Goal: Find specific page/section: Find specific page/section

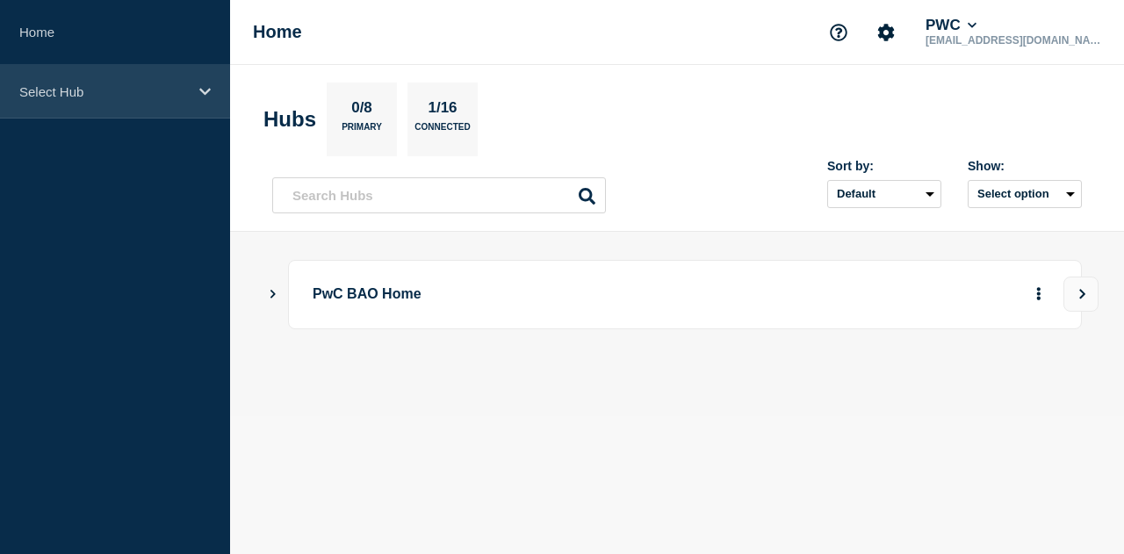
click at [121, 85] on p "Select Hub" at bounding box center [103, 91] width 169 height 15
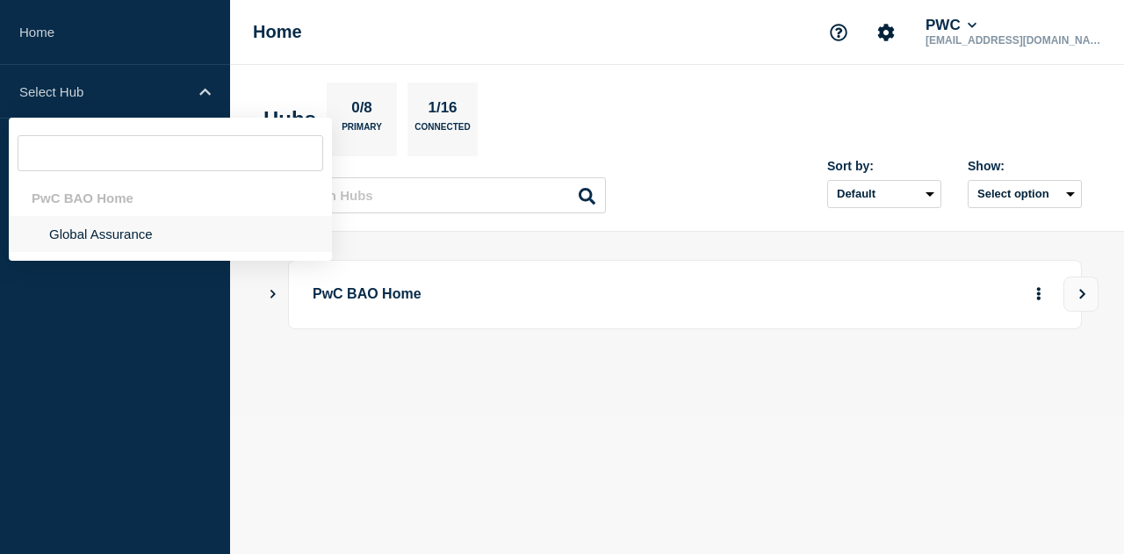
click at [83, 235] on li "Global Assurance" at bounding box center [170, 234] width 323 height 36
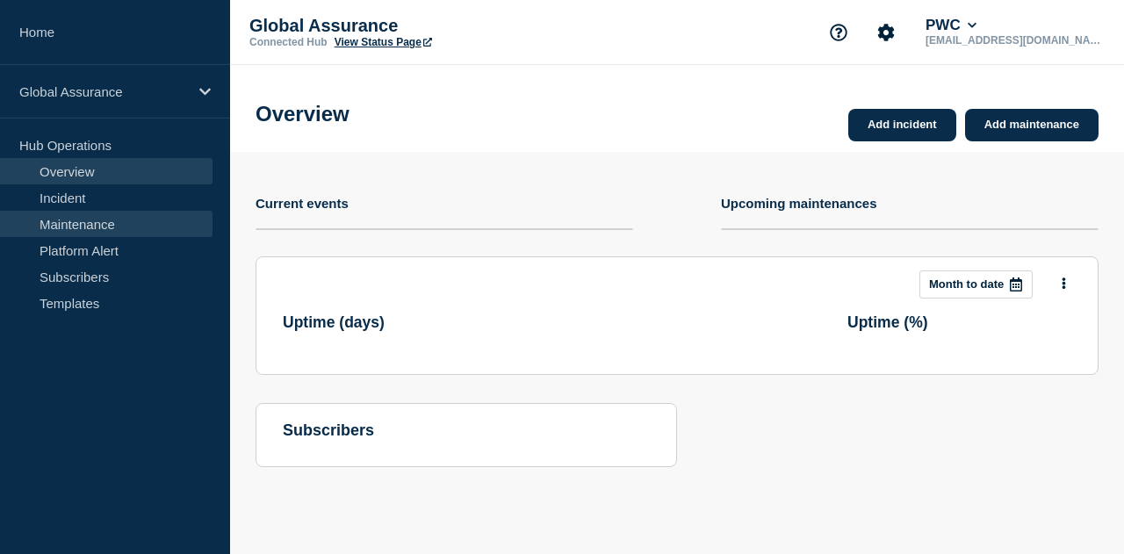
click at [108, 220] on link "Maintenance" at bounding box center [106, 224] width 213 height 26
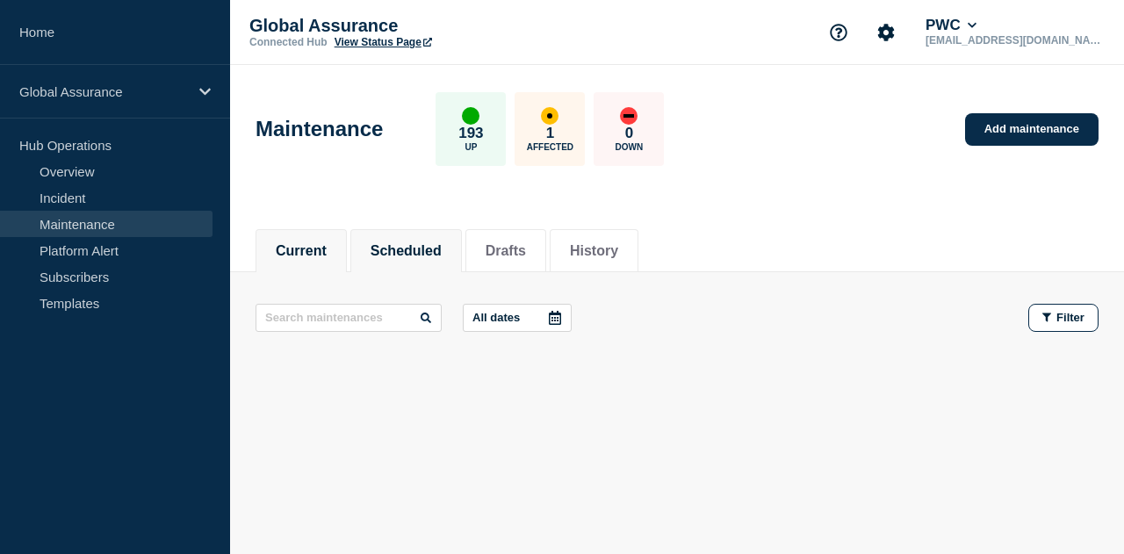
click at [430, 250] on button "Scheduled" at bounding box center [406, 251] width 71 height 16
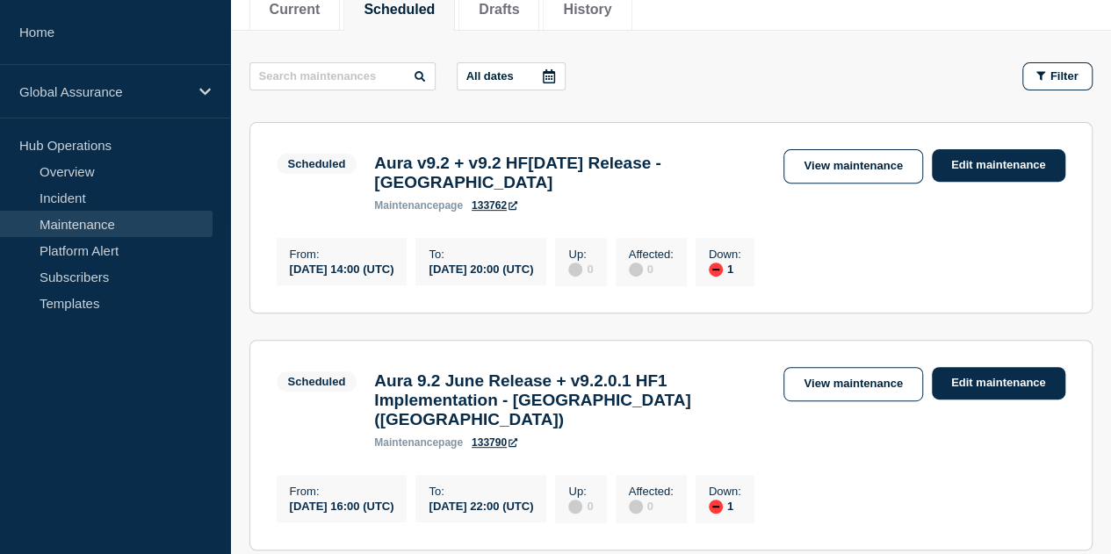
scroll to position [351, 0]
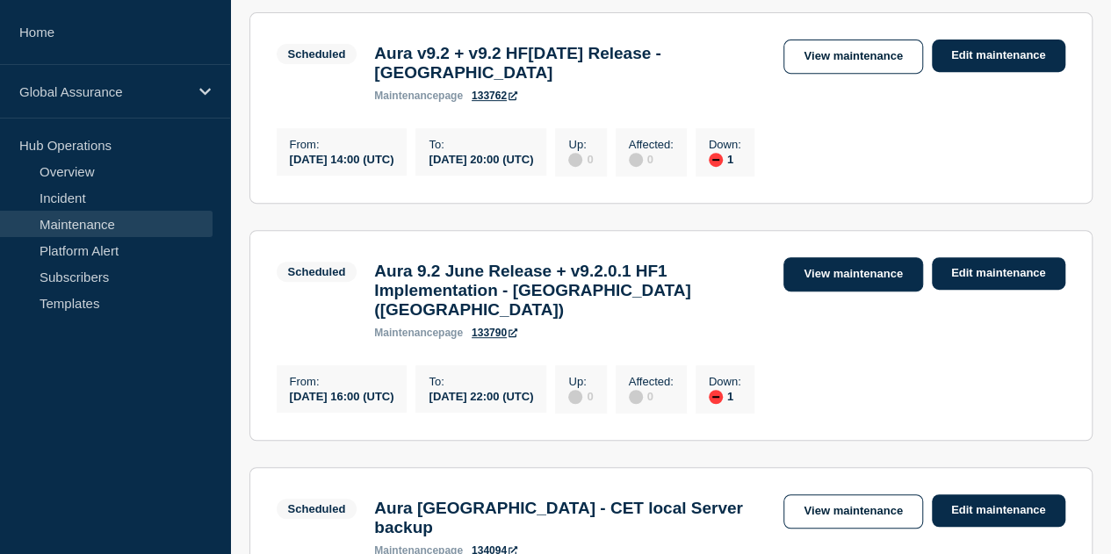
click at [822, 287] on link "View maintenance" at bounding box center [852, 274] width 139 height 34
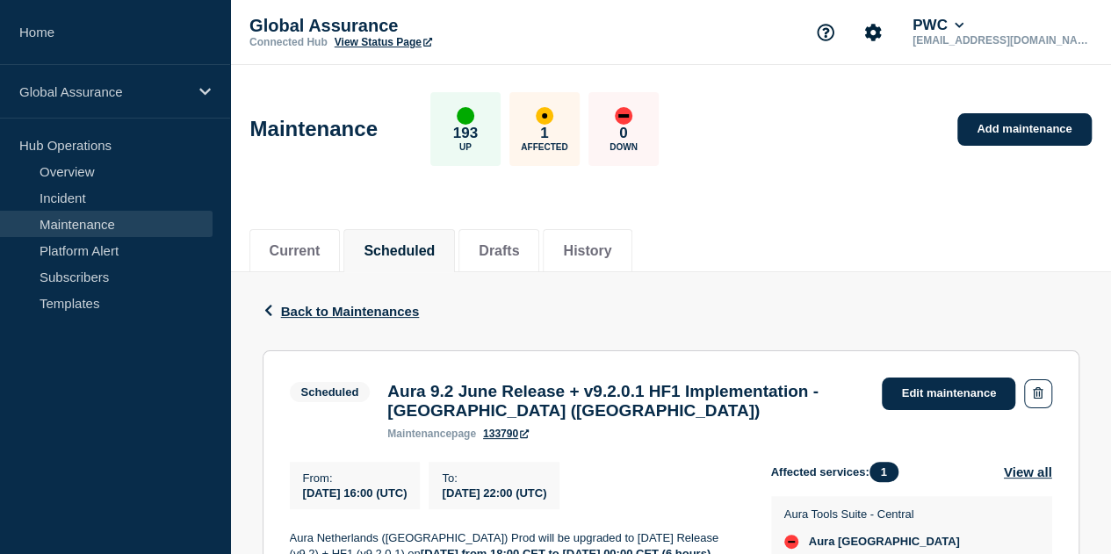
scroll to position [176, 0]
